Goal: Task Accomplishment & Management: Manage account settings

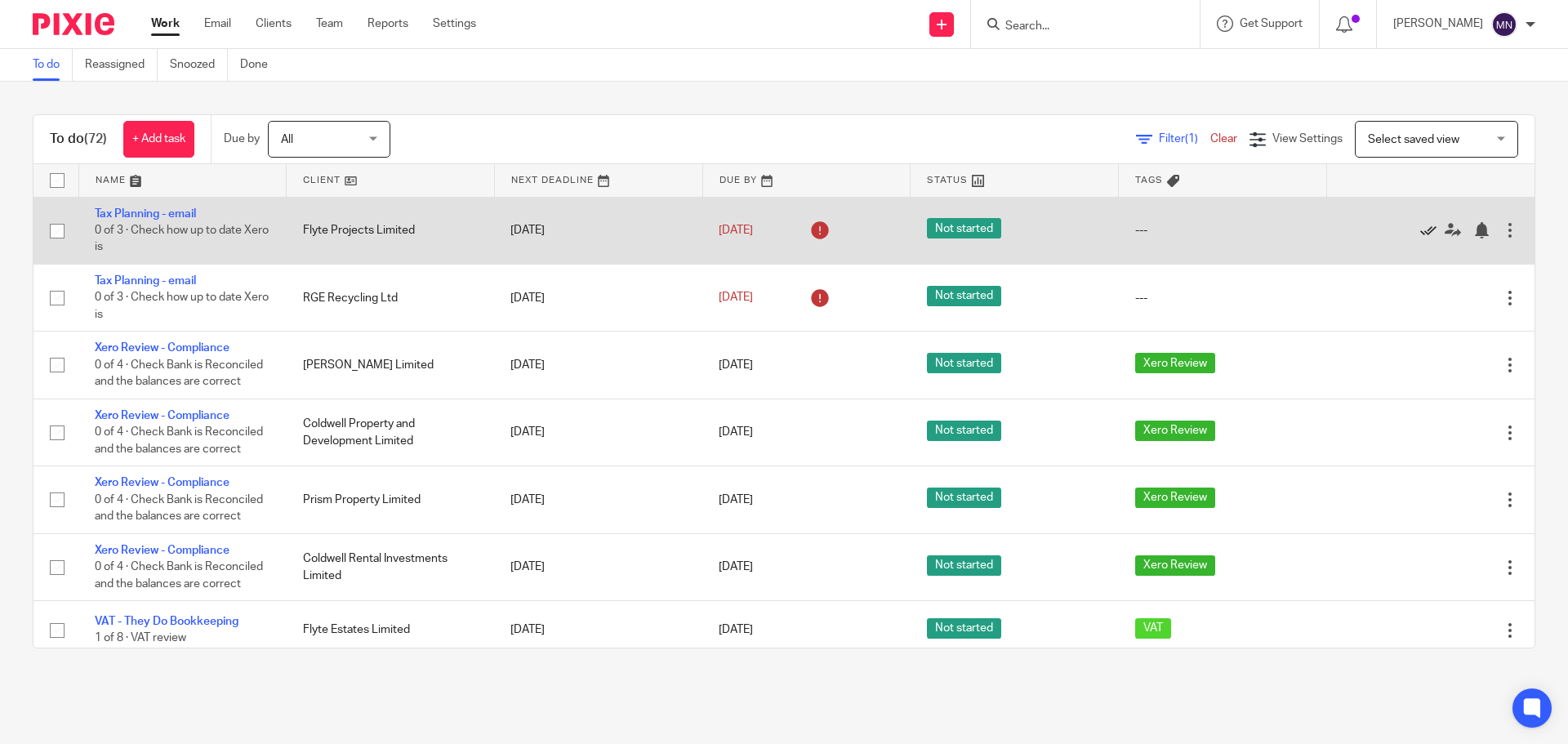
click at [1420, 228] on icon at bounding box center [1428, 230] width 17 height 17
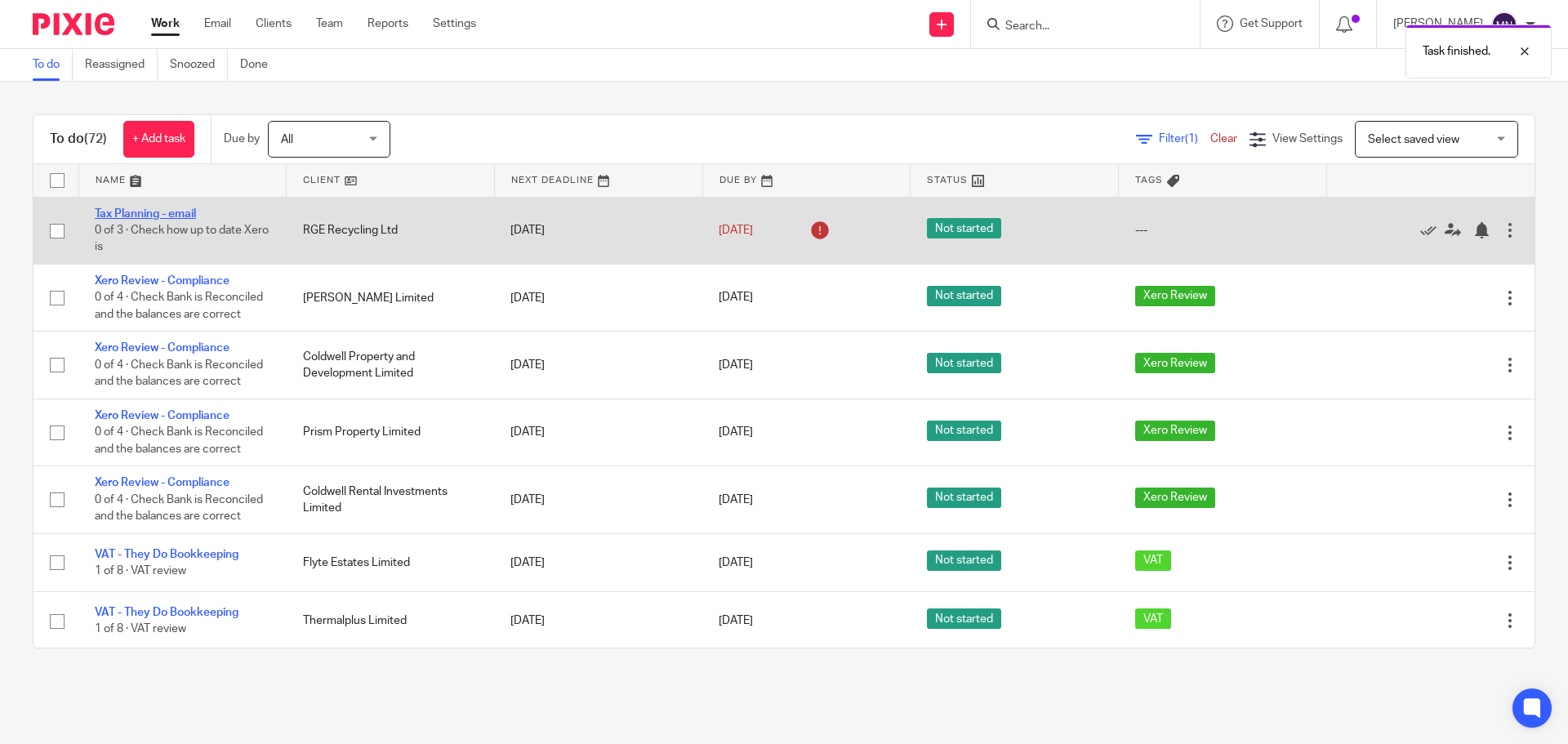
click at [172, 217] on link "Tax Planning - email" at bounding box center [144, 214] width 101 height 11
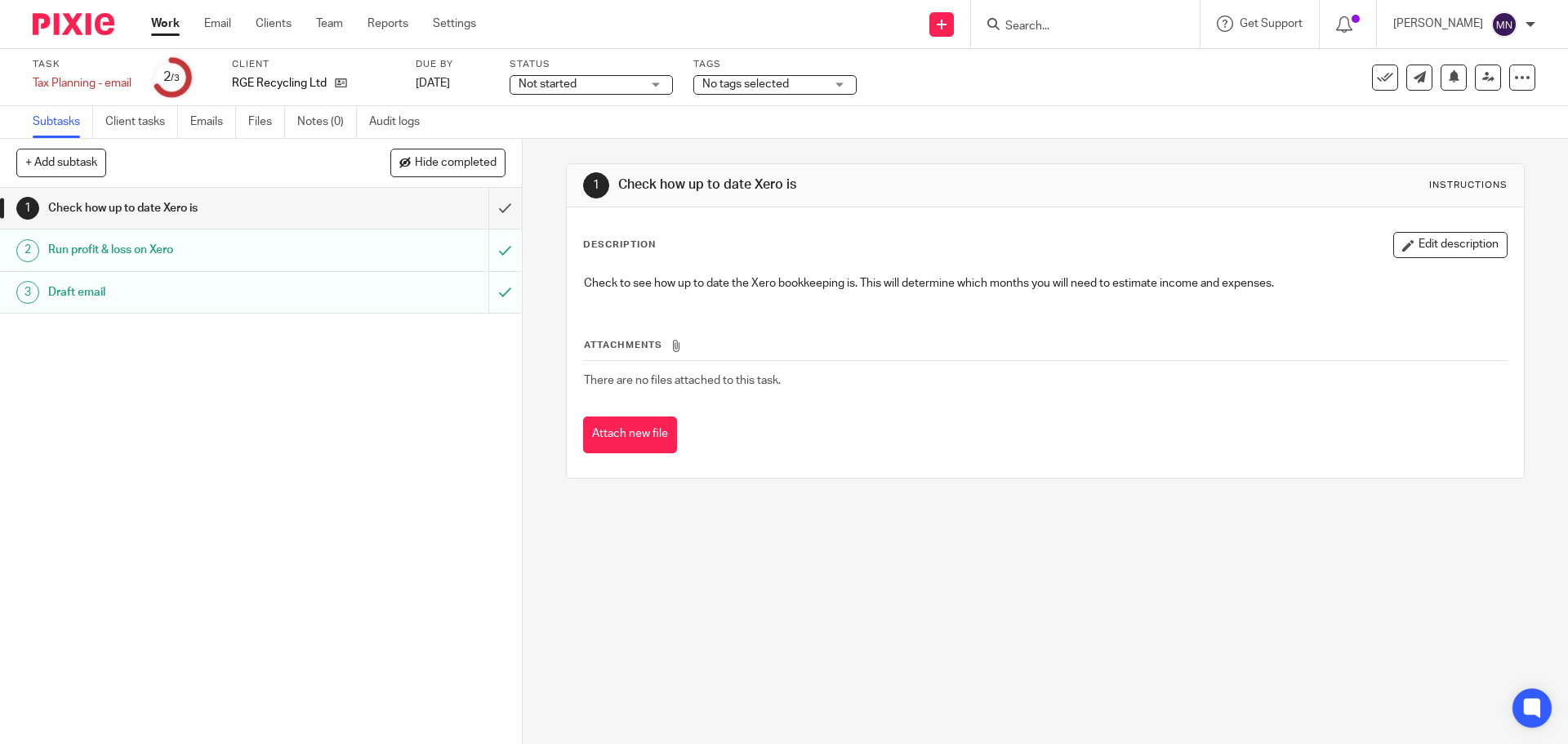
click at [591, 88] on span "Not started" at bounding box center [579, 84] width 122 height 18
click at [616, 139] on li "In progress" at bounding box center [593, 144] width 162 height 33
click at [765, 81] on span "No tags selected" at bounding box center [746, 84] width 87 height 11
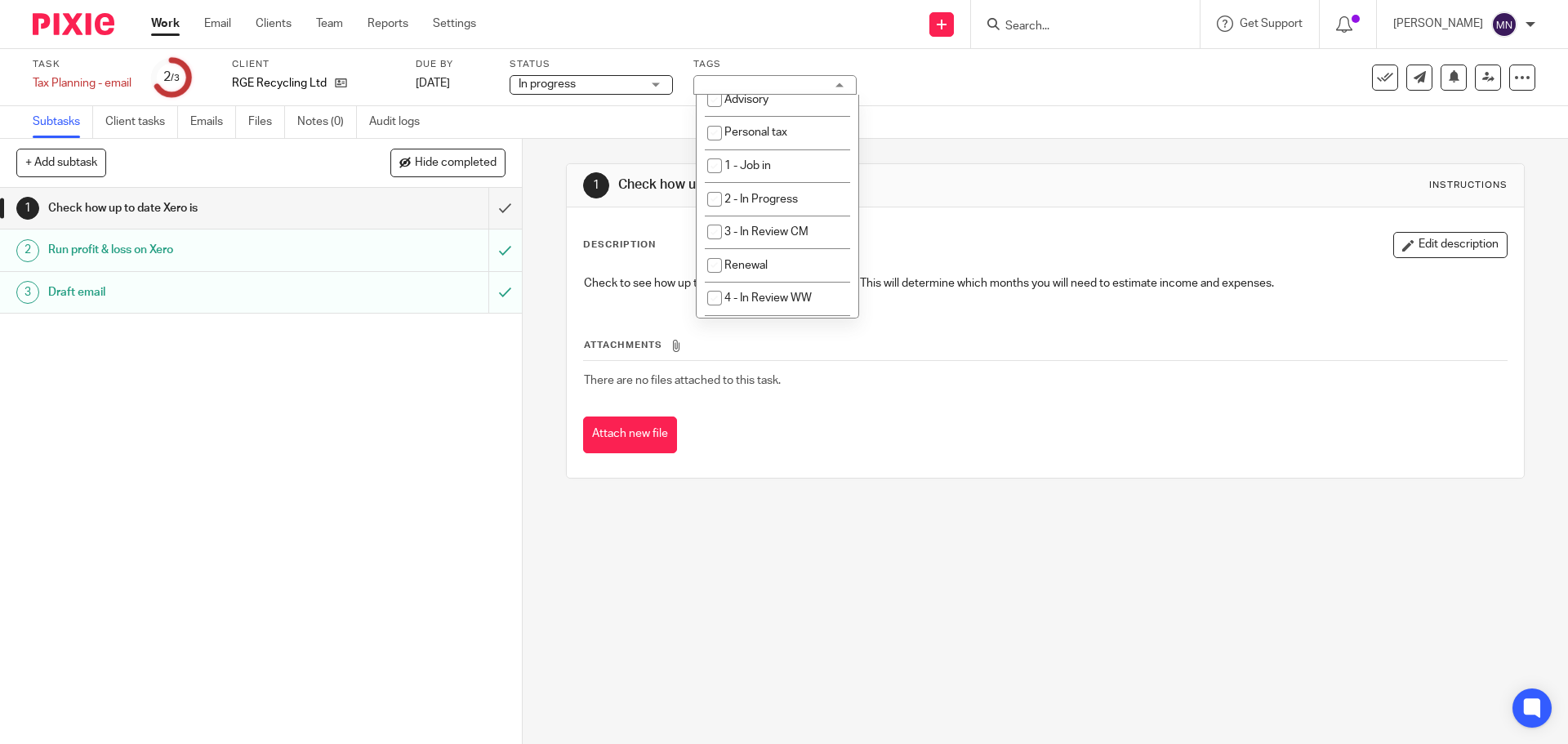
scroll to position [245, 0]
click at [779, 293] on span "4 - In Review WW" at bounding box center [767, 296] width 87 height 11
checkbox input "true"
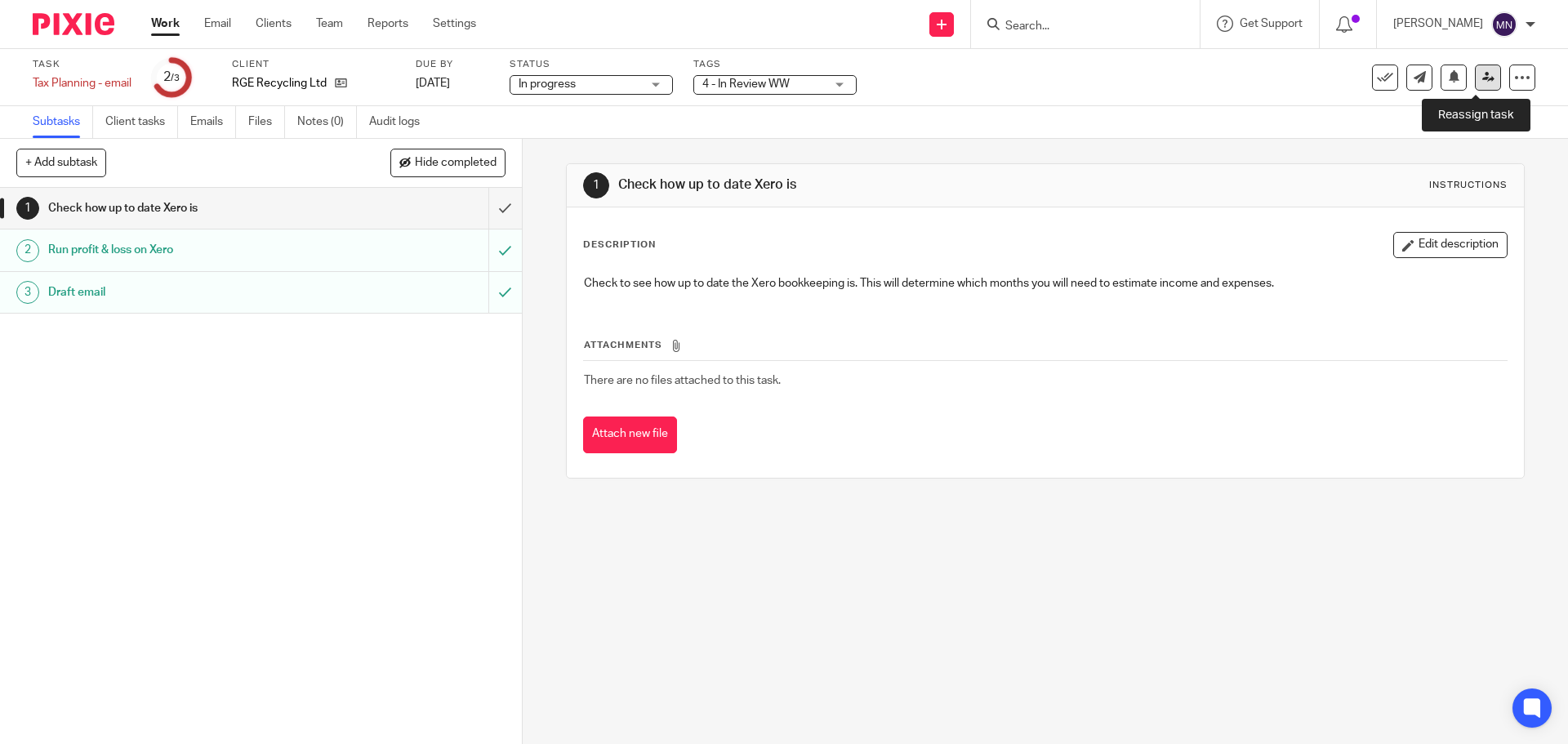
click at [1482, 80] on icon at bounding box center [1487, 77] width 12 height 12
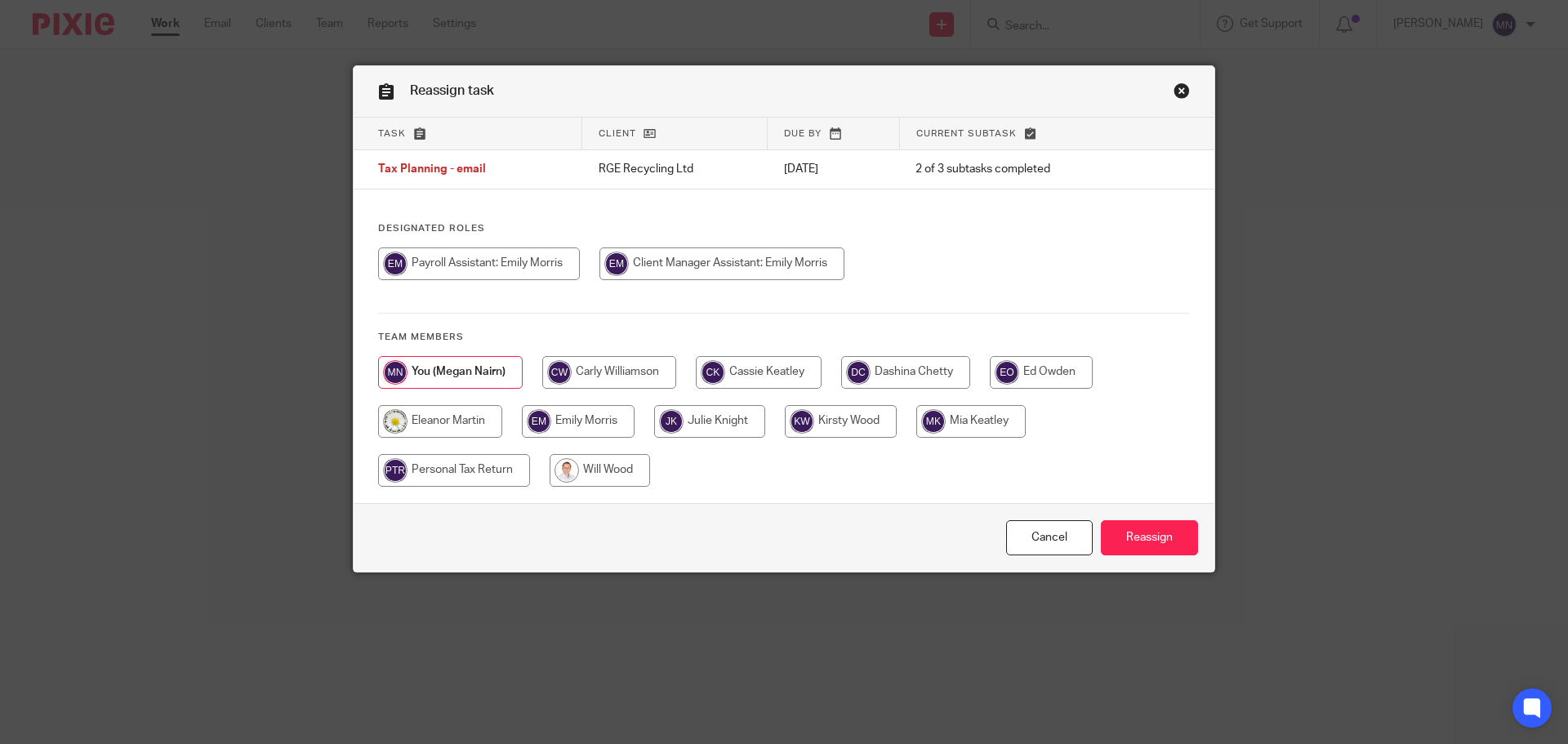
click at [596, 468] on input "radio" at bounding box center [600, 469] width 101 height 32
radio input "true"
click at [1119, 545] on input "Reassign" at bounding box center [1149, 538] width 97 height 35
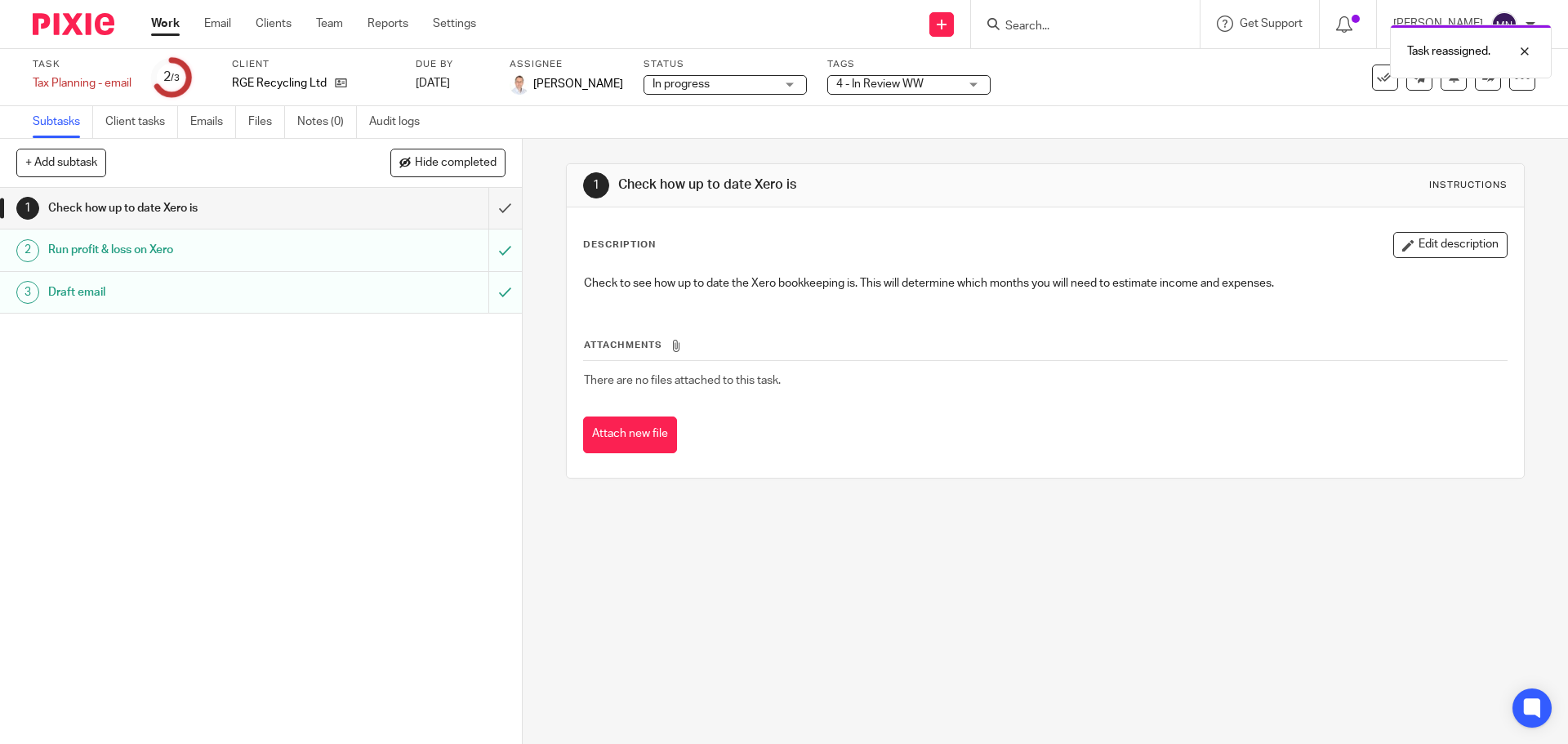
click at [167, 23] on link "Work" at bounding box center [165, 24] width 29 height 17
